Goal: Find specific page/section: Find specific page/section

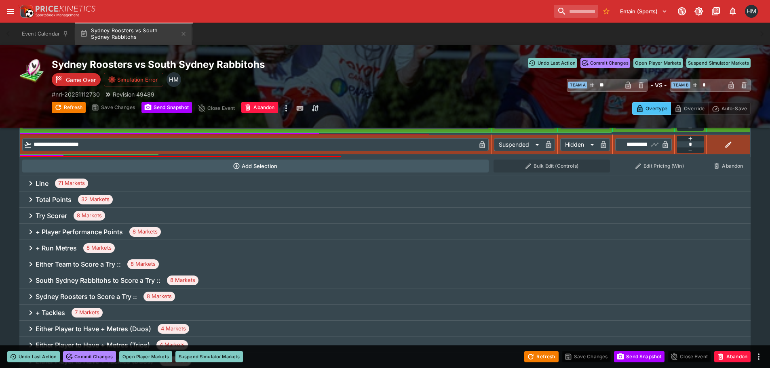
scroll to position [364, 0]
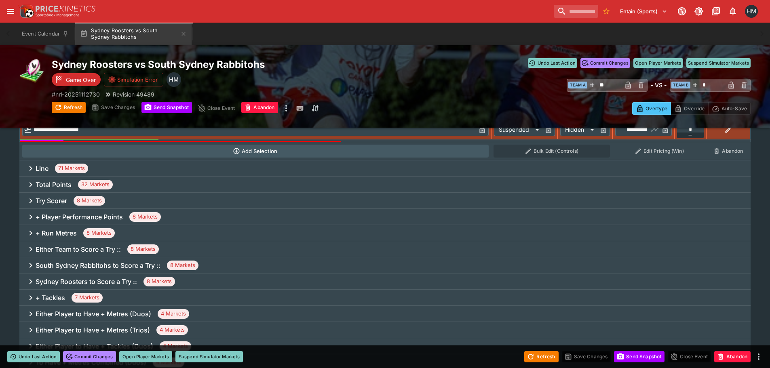
click at [86, 163] on div "Line 71 Markets" at bounding box center [384, 168] width 731 height 16
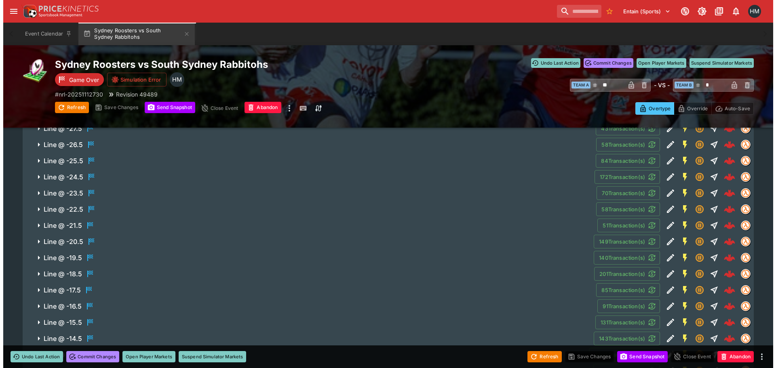
scroll to position [1010, 0]
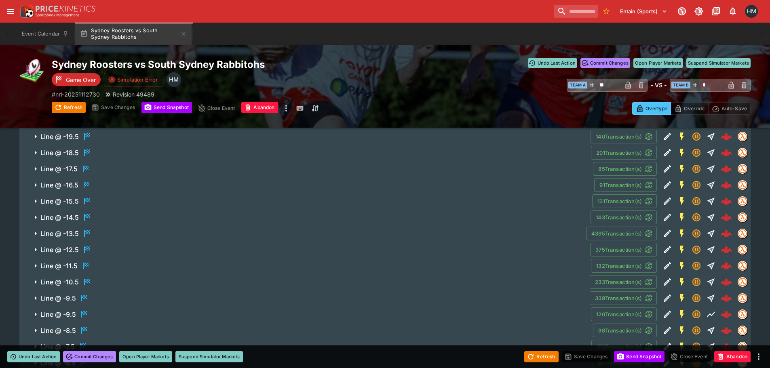
click at [101, 139] on span "Line @ -19.5" at bounding box center [311, 137] width 543 height 10
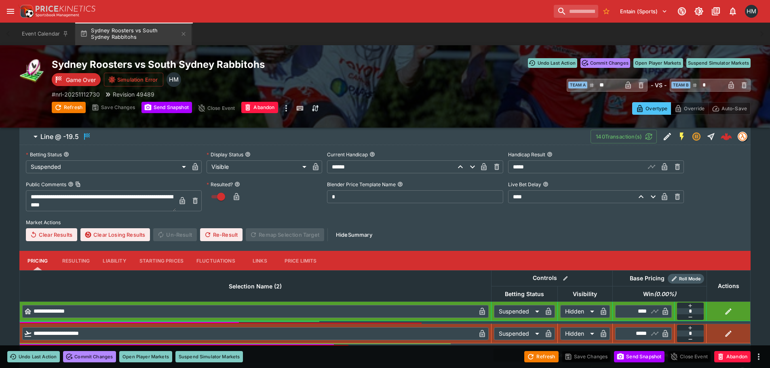
click at [663, 135] on icon "Edit Detail" at bounding box center [667, 137] width 10 height 10
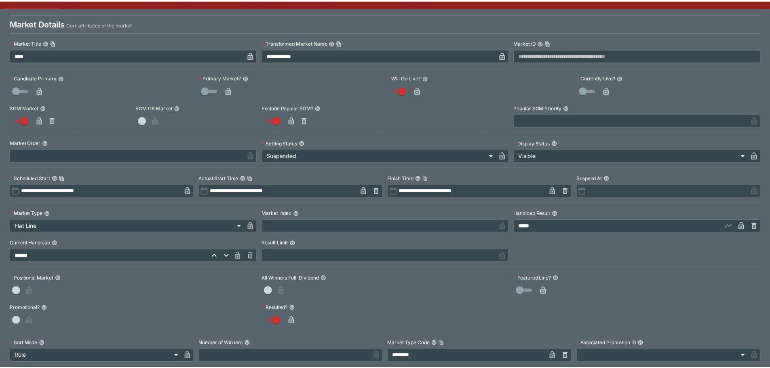
scroll to position [0, 0]
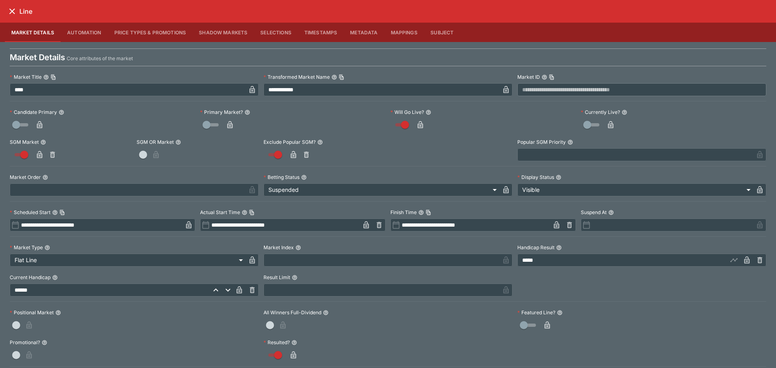
click at [13, 7] on icon "close" at bounding box center [12, 11] width 10 height 10
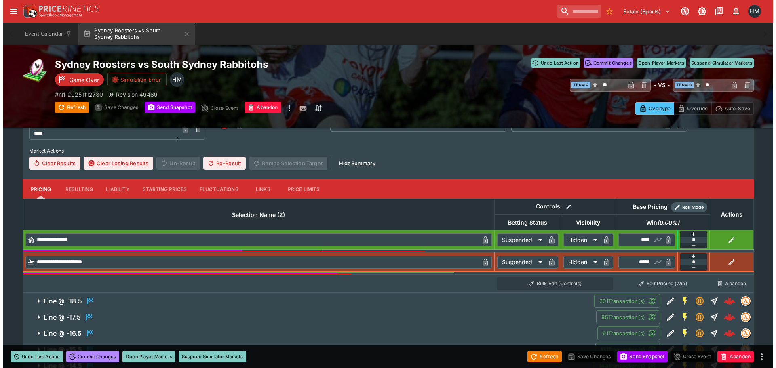
scroll to position [1172, 0]
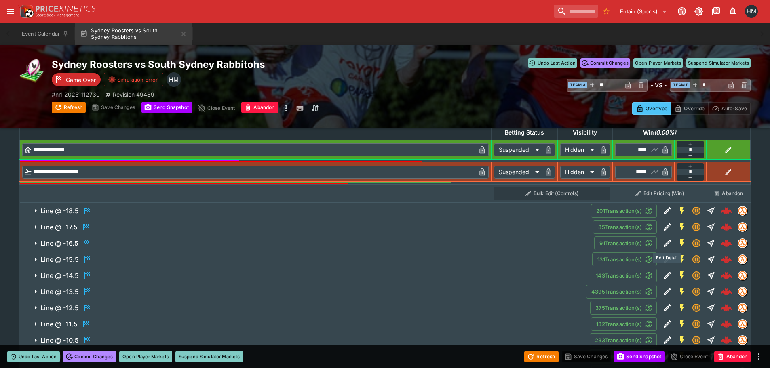
click at [671, 242] on button "Edit Detail" at bounding box center [667, 243] width 15 height 15
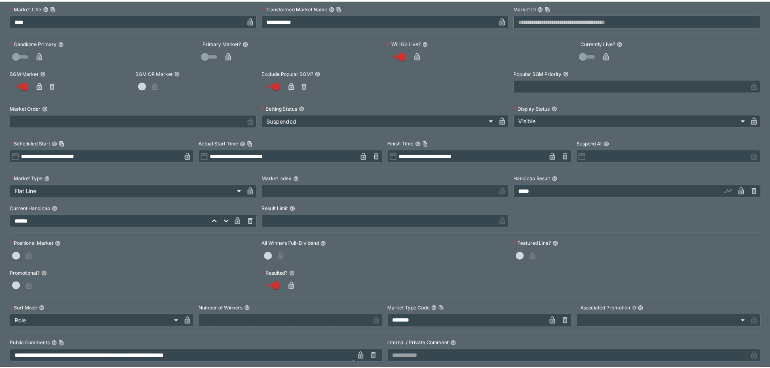
scroll to position [0, 0]
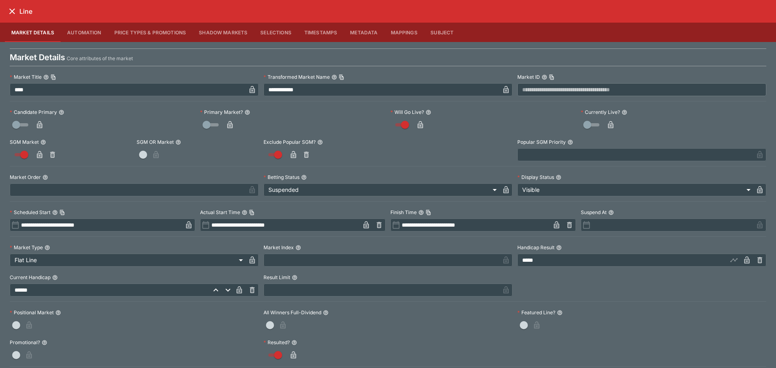
click at [8, 13] on icon "close" at bounding box center [12, 11] width 10 height 10
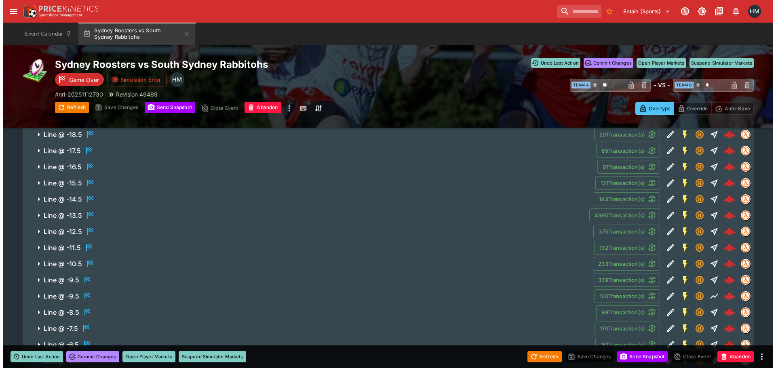
scroll to position [1455, 0]
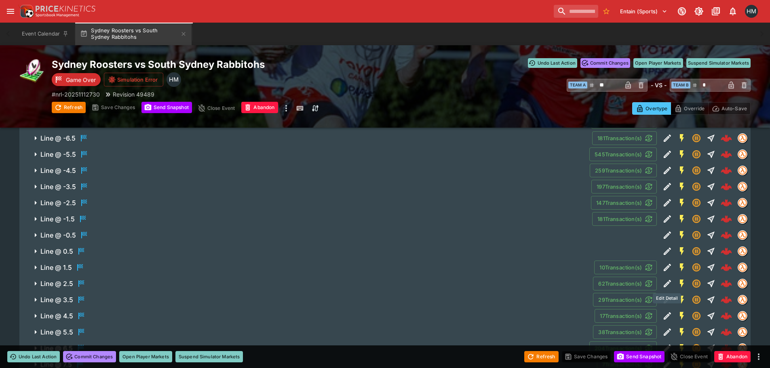
click at [666, 288] on icon "Edit Detail" at bounding box center [667, 284] width 10 height 10
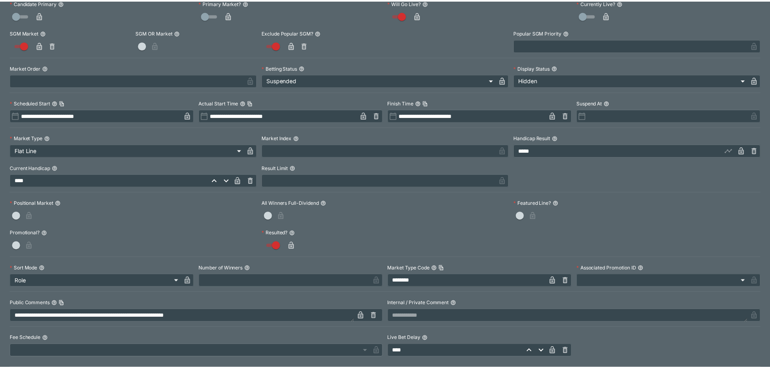
scroll to position [0, 0]
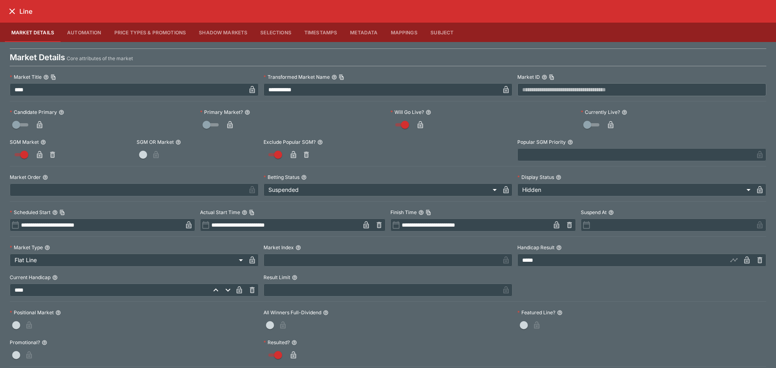
click at [13, 11] on icon "close" at bounding box center [12, 11] width 10 height 10
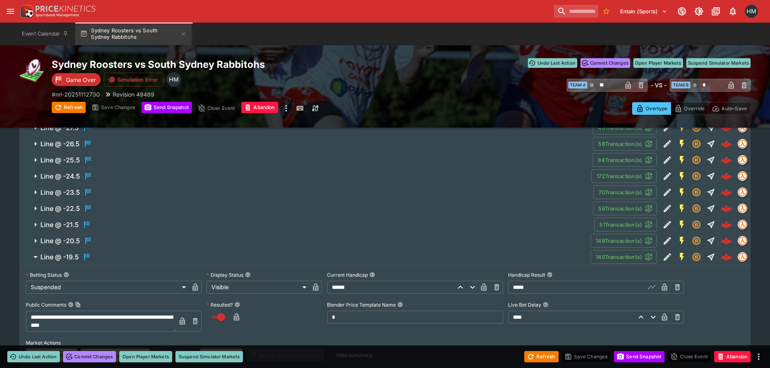
scroll to position [889, 0]
click at [61, 259] on h6 "Line @ -19.5" at bounding box center [59, 258] width 38 height 8
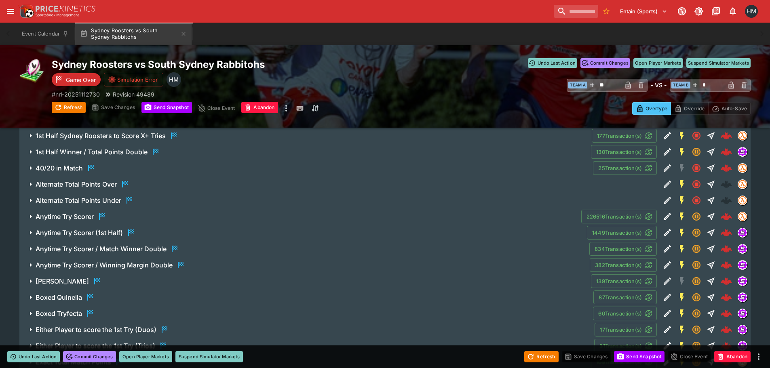
scroll to position [3144, 0]
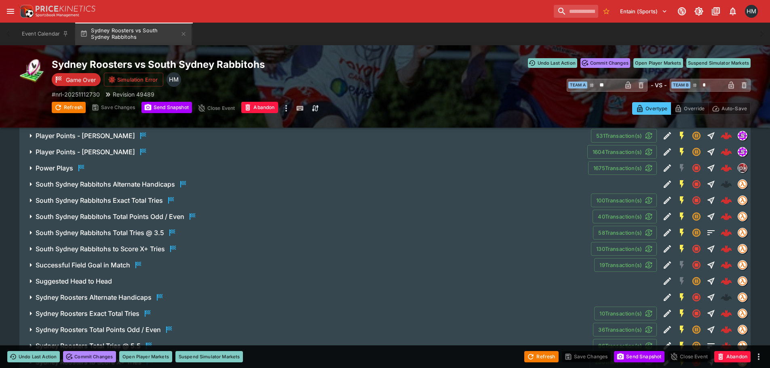
click at [129, 294] on h6 "Sydney Roosters Alternate Handicaps" at bounding box center [94, 297] width 116 height 8
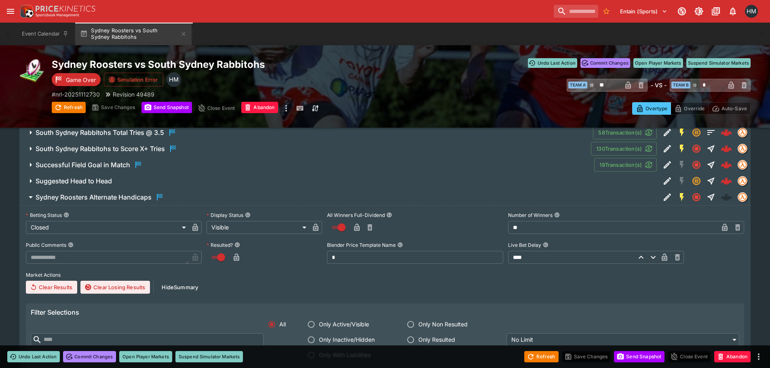
scroll to position [3225, 0]
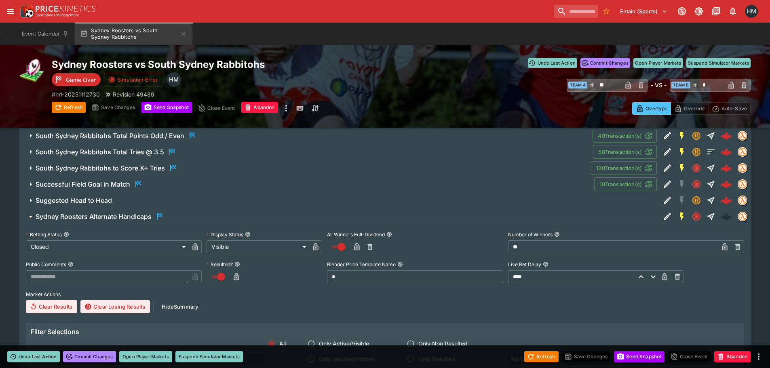
click at [81, 215] on h6 "Sydney Roosters Alternate Handicaps" at bounding box center [94, 217] width 116 height 8
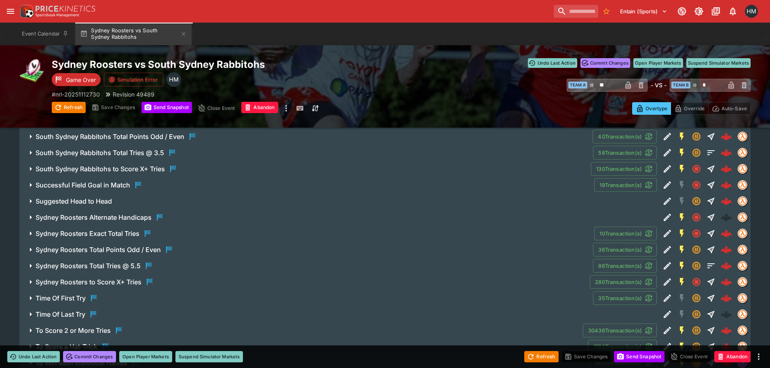
scroll to position [3185, 0]
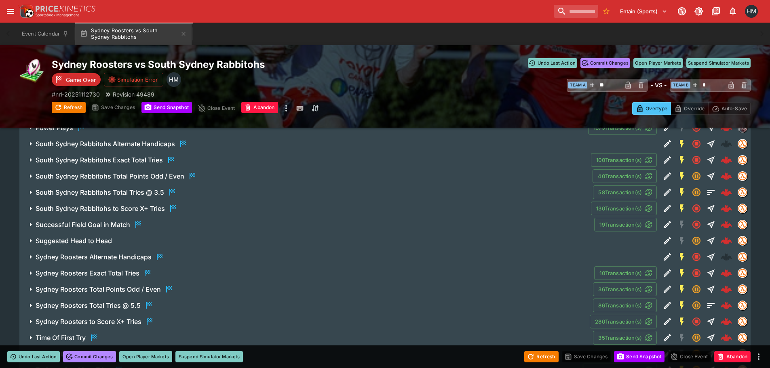
click at [130, 143] on h6 "South Sydney Rabbitohs Alternate Handicaps" at bounding box center [105, 144] width 139 height 8
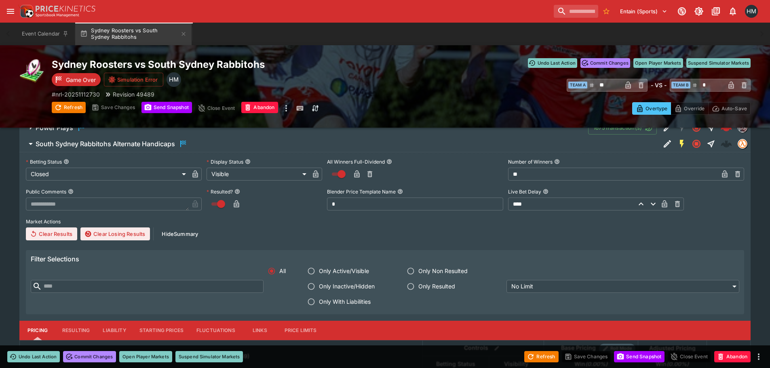
click at [147, 145] on h6 "South Sydney Rabbitohs Alternate Handicaps" at bounding box center [105, 144] width 139 height 8
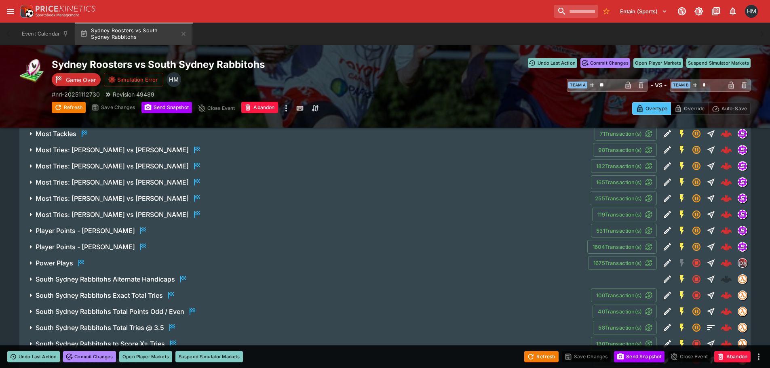
scroll to position [3064, 0]
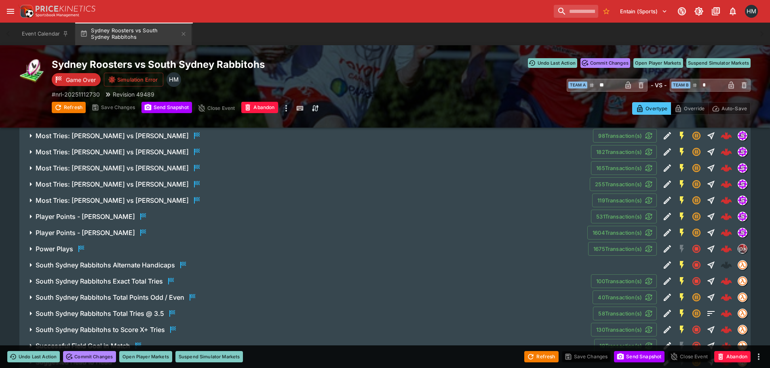
click at [154, 263] on h6 "South Sydney Rabbitohs Alternate Handicaps" at bounding box center [105, 265] width 139 height 8
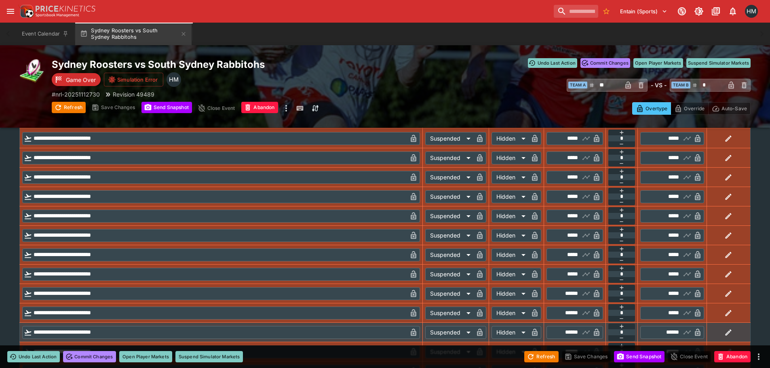
scroll to position [4316, 0]
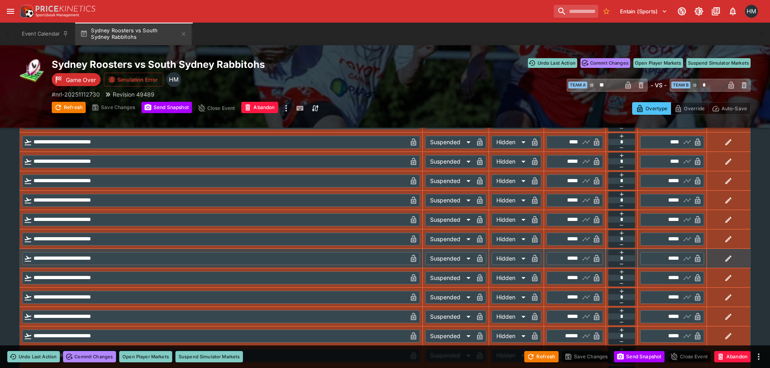
click at [732, 257] on icon "button" at bounding box center [728, 259] width 8 height 8
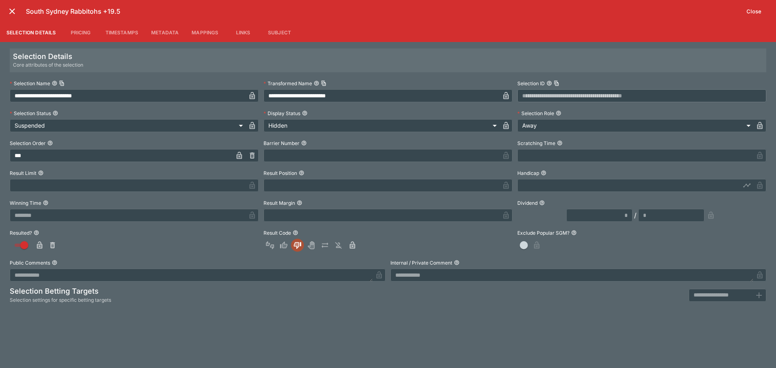
click at [10, 7] on icon "close" at bounding box center [12, 11] width 10 height 10
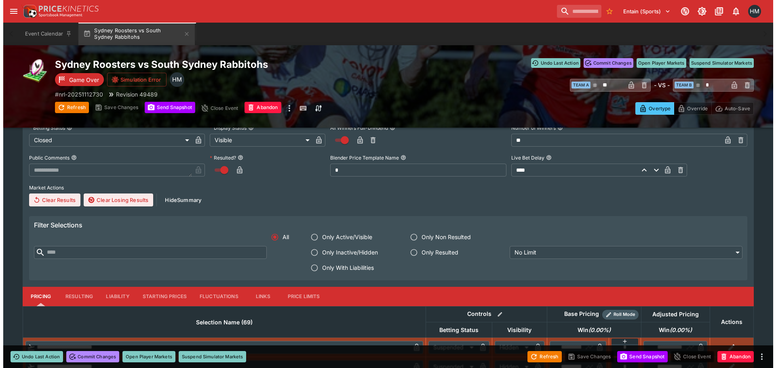
scroll to position [3185, 0]
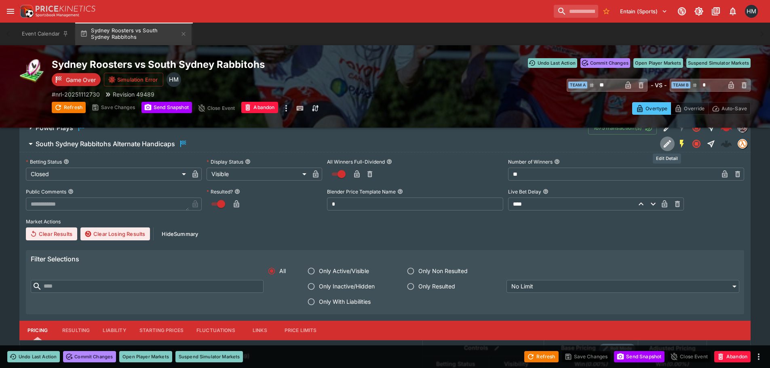
click at [668, 145] on icon "Edit Detail" at bounding box center [667, 144] width 10 height 10
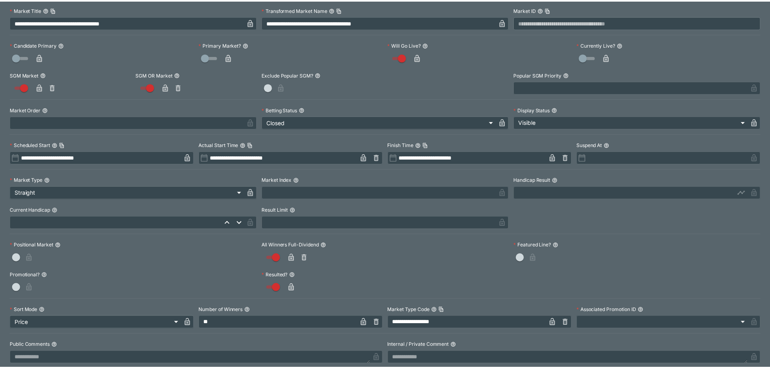
scroll to position [0, 0]
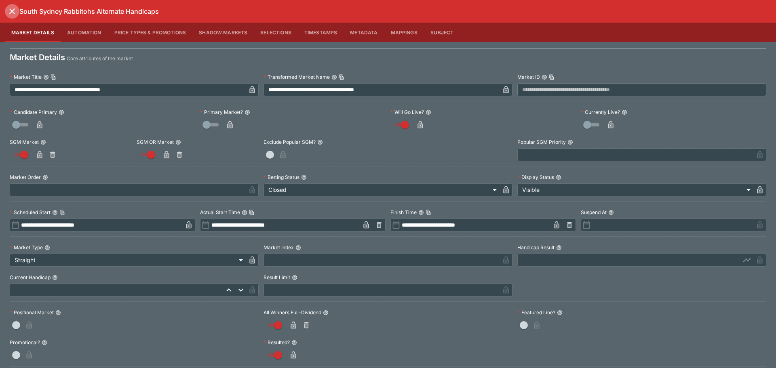
click at [13, 15] on icon "close" at bounding box center [12, 11] width 10 height 10
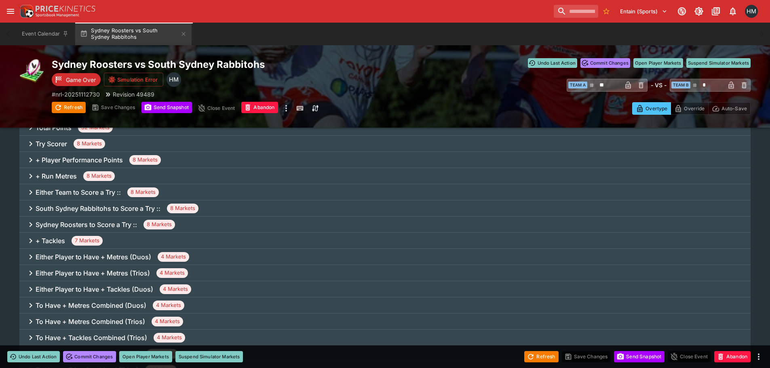
scroll to position [1690, 0]
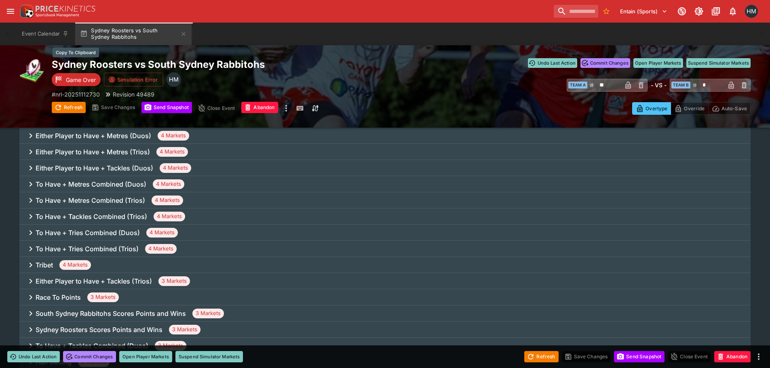
click at [368, 67] on h2 "Sydney Roosters vs South Sydney Rabbitohs" at bounding box center [227, 64] width 350 height 13
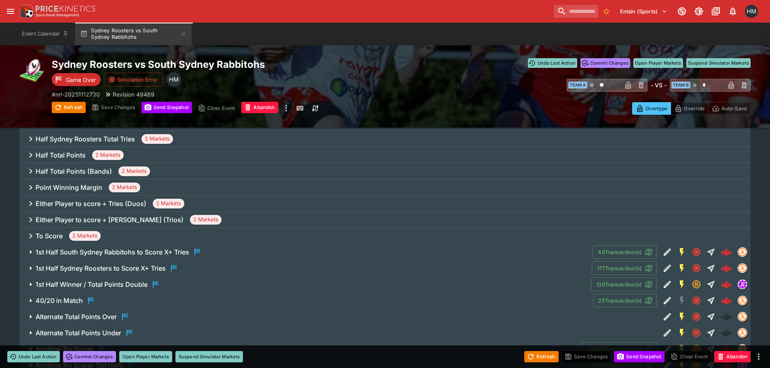
scroll to position [2094, 0]
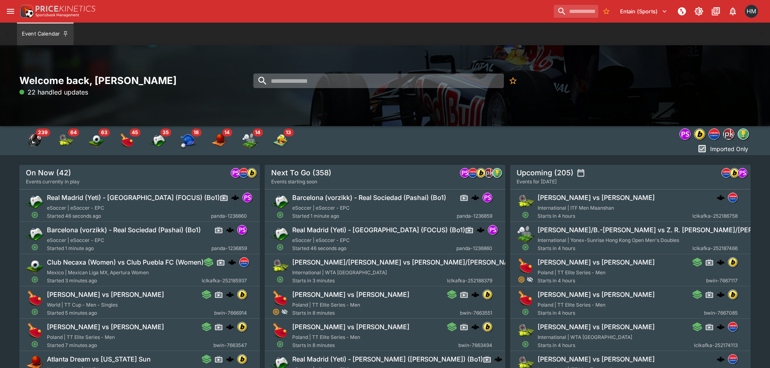
click at [281, 75] on input "search" at bounding box center [378, 81] width 251 height 15
paste input "**********"
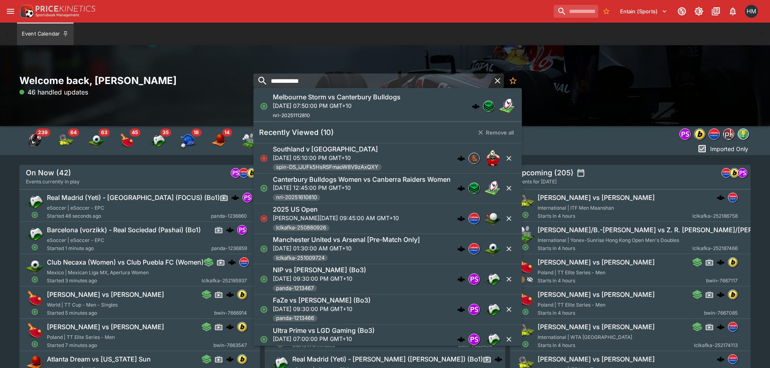
type input "**********"
click at [337, 98] on h6 "Melbourne Storm vs Canterbury Bulldogs" at bounding box center [337, 97] width 128 height 8
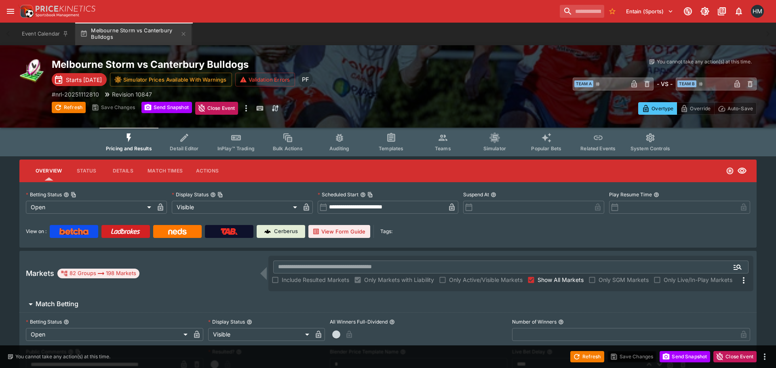
type input "**********"
type input "*******"
type input "**********"
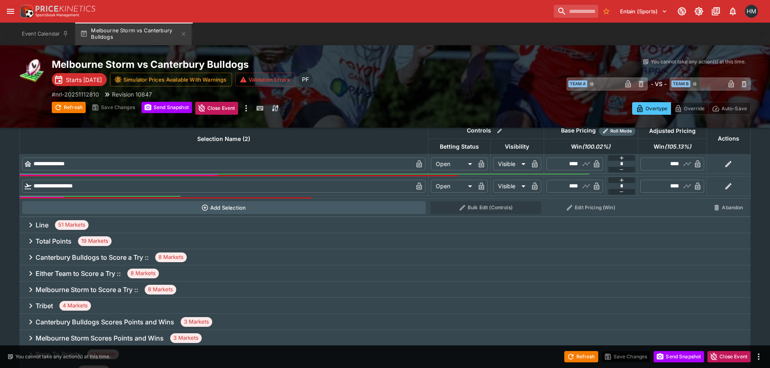
scroll to position [364, 0]
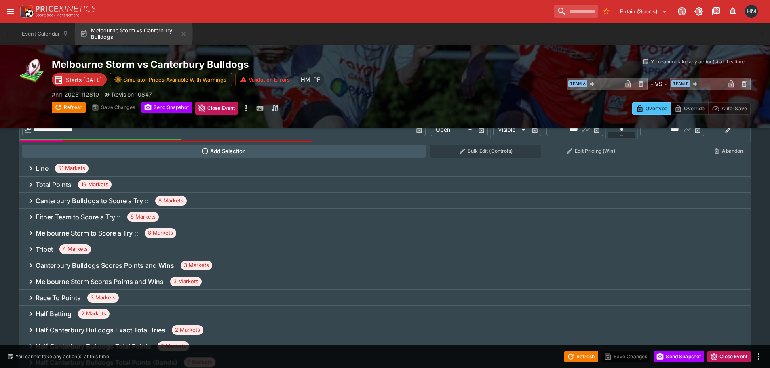
click at [40, 168] on h6 "Line" at bounding box center [42, 168] width 13 height 8
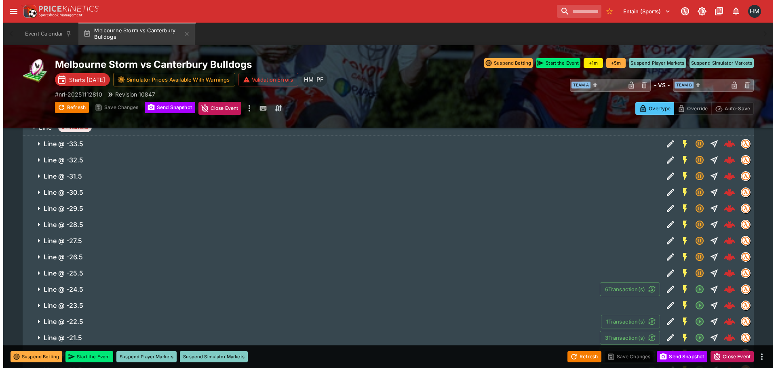
scroll to position [687, 0]
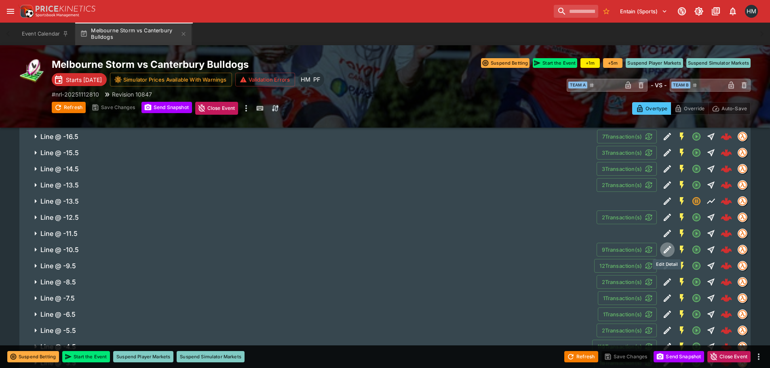
click at [667, 249] on icon "Edit Detail" at bounding box center [666, 251] width 4 height 4
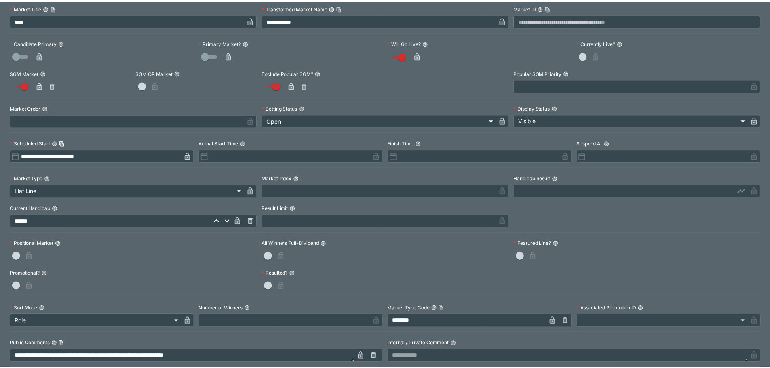
scroll to position [0, 0]
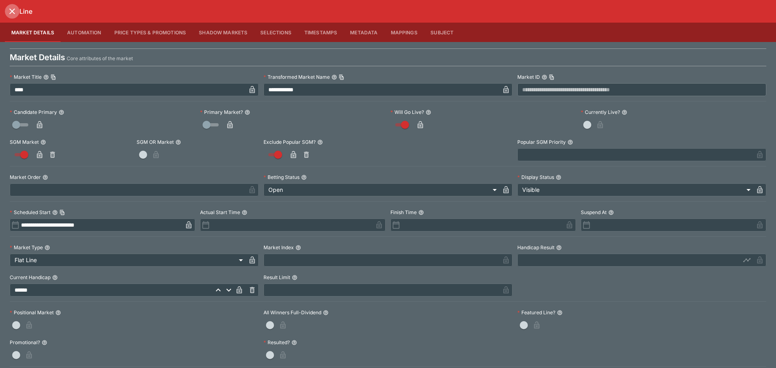
click at [10, 7] on icon "close" at bounding box center [12, 11] width 10 height 10
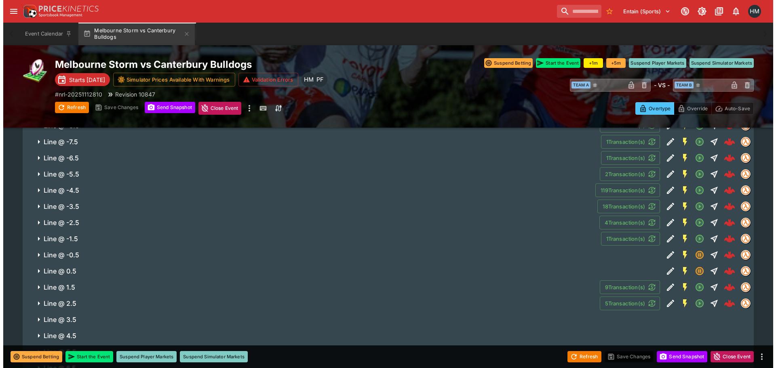
scroll to position [929, 0]
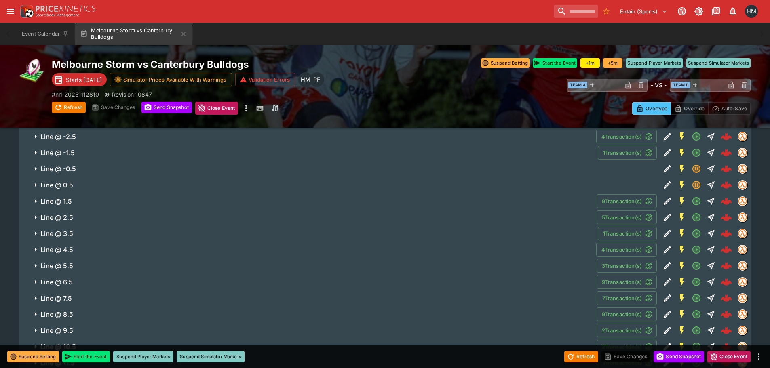
click at [664, 282] on icon "Edit Detail" at bounding box center [667, 282] width 10 height 10
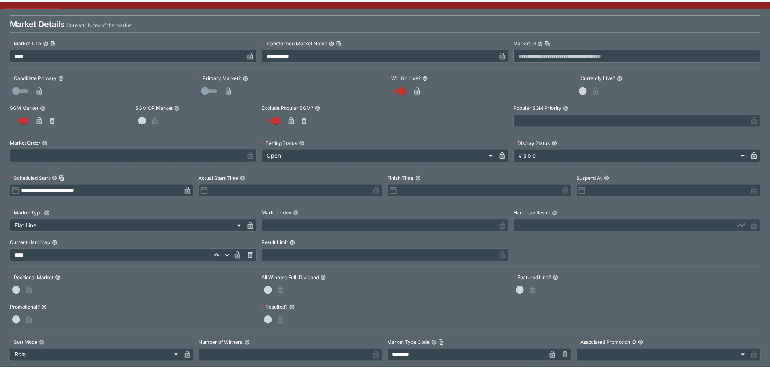
scroll to position [0, 0]
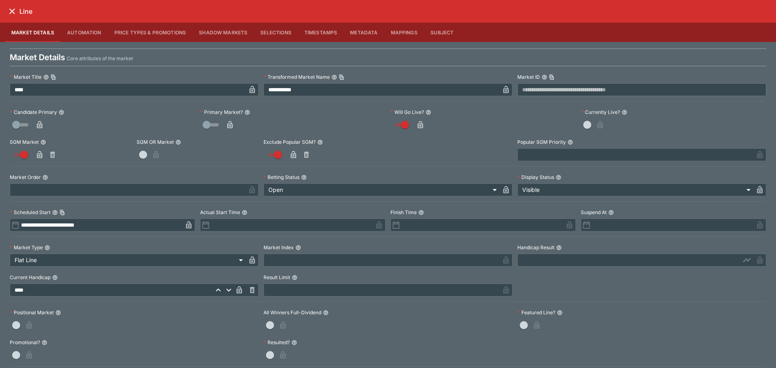
click at [9, 8] on icon "close" at bounding box center [12, 11] width 10 height 10
